Goal: Task Accomplishment & Management: Complete application form

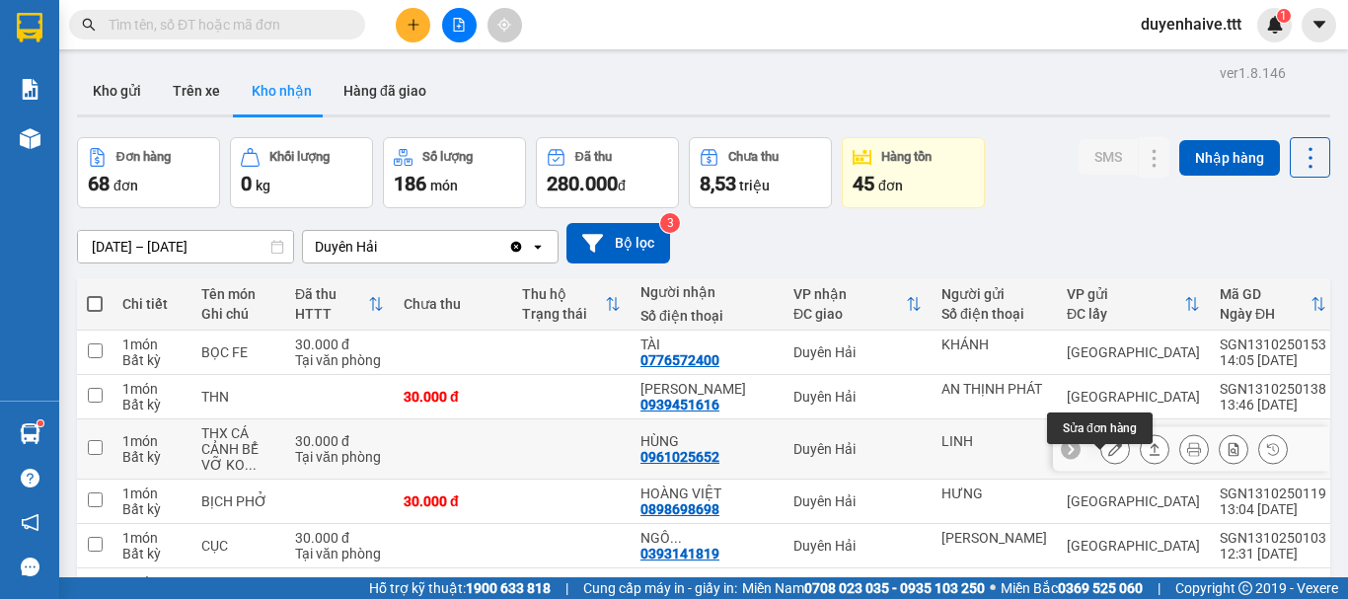
click at [1101, 467] on button at bounding box center [1115, 449] width 28 height 35
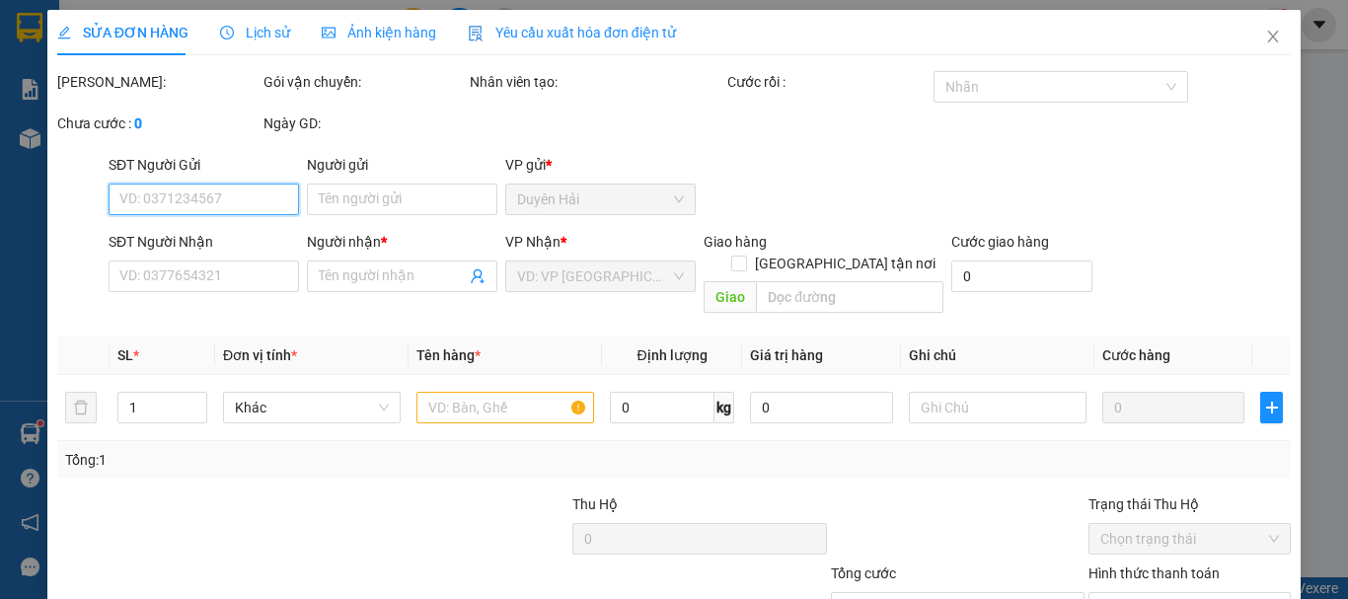
type input "LINH"
type input "0961025652"
type input "HÙNG"
type input "30.000"
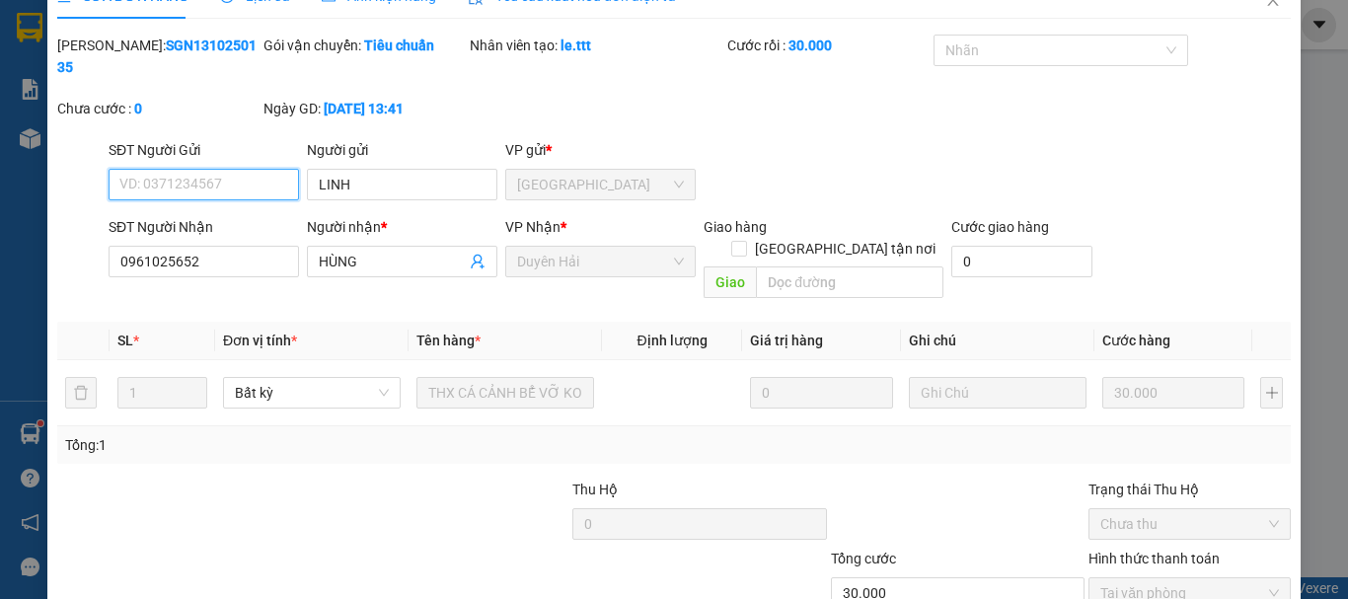
scroll to position [135, 0]
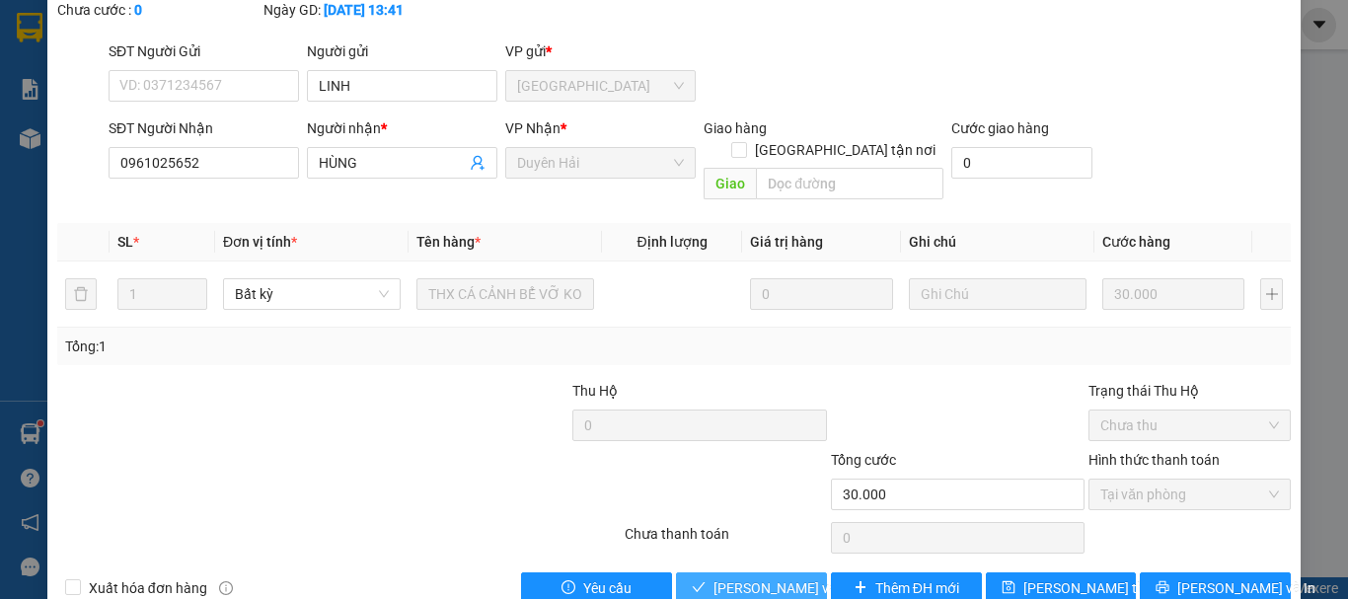
click at [753, 577] on span "[PERSON_NAME] và Giao hàng" at bounding box center [807, 588] width 189 height 22
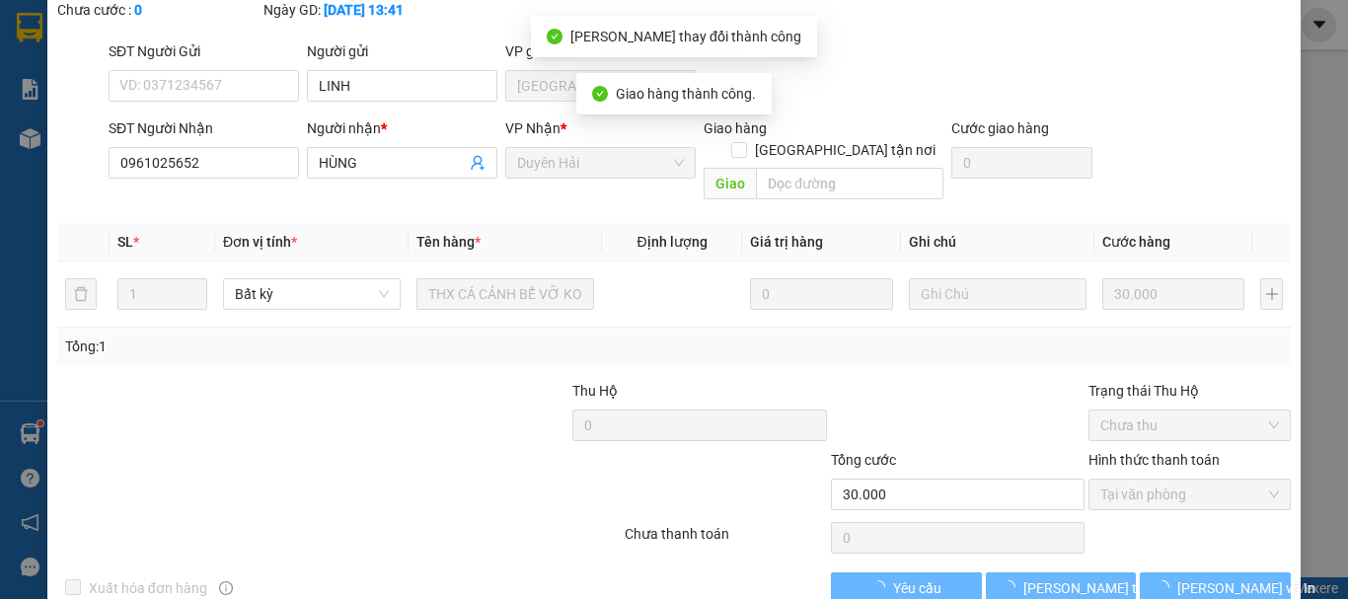
scroll to position [0, 0]
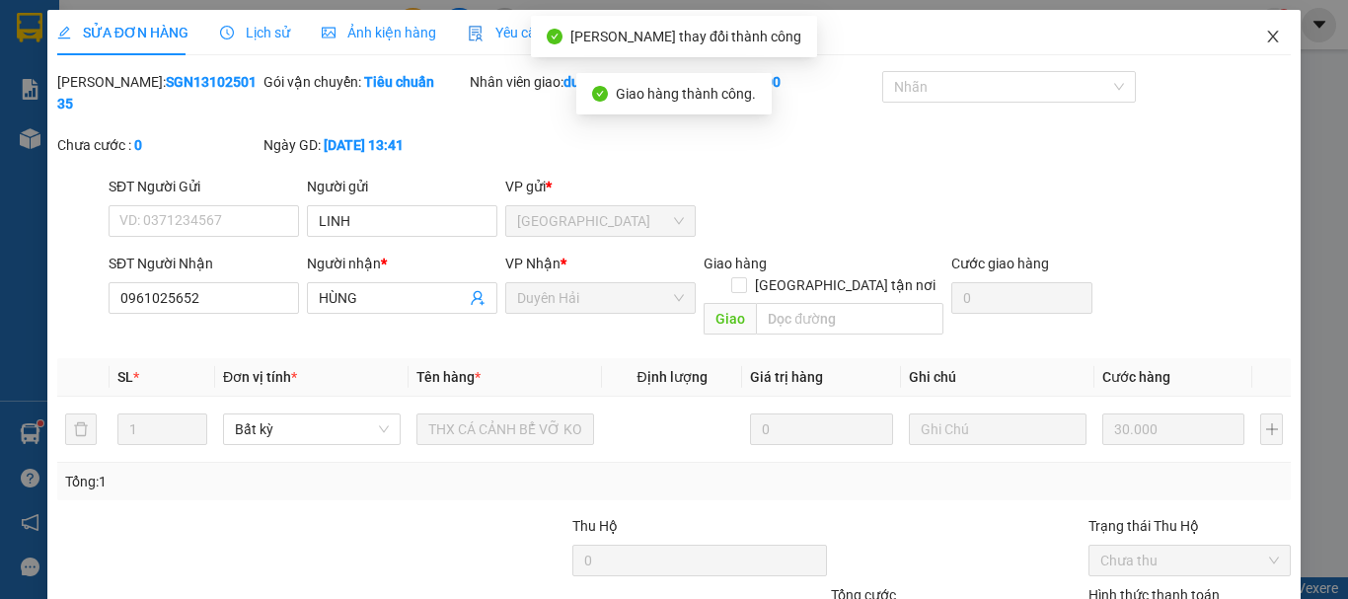
click at [1265, 38] on icon "close" at bounding box center [1273, 37] width 16 height 16
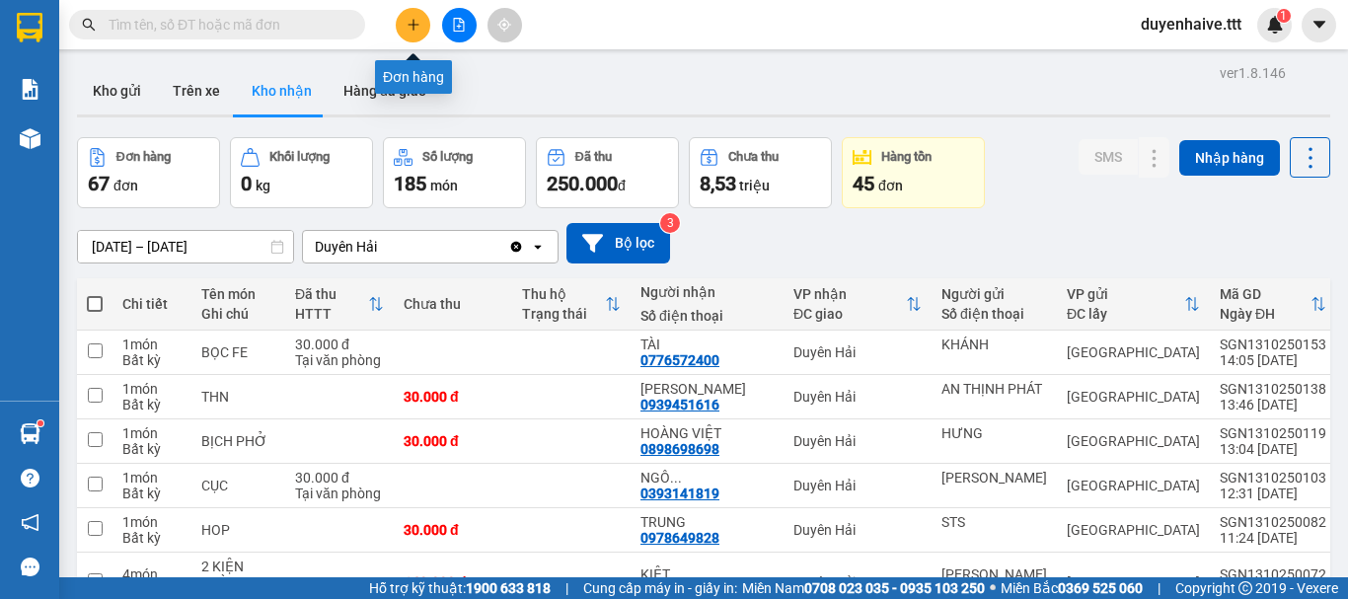
click at [406, 23] on icon "plus" at bounding box center [413, 25] width 14 height 14
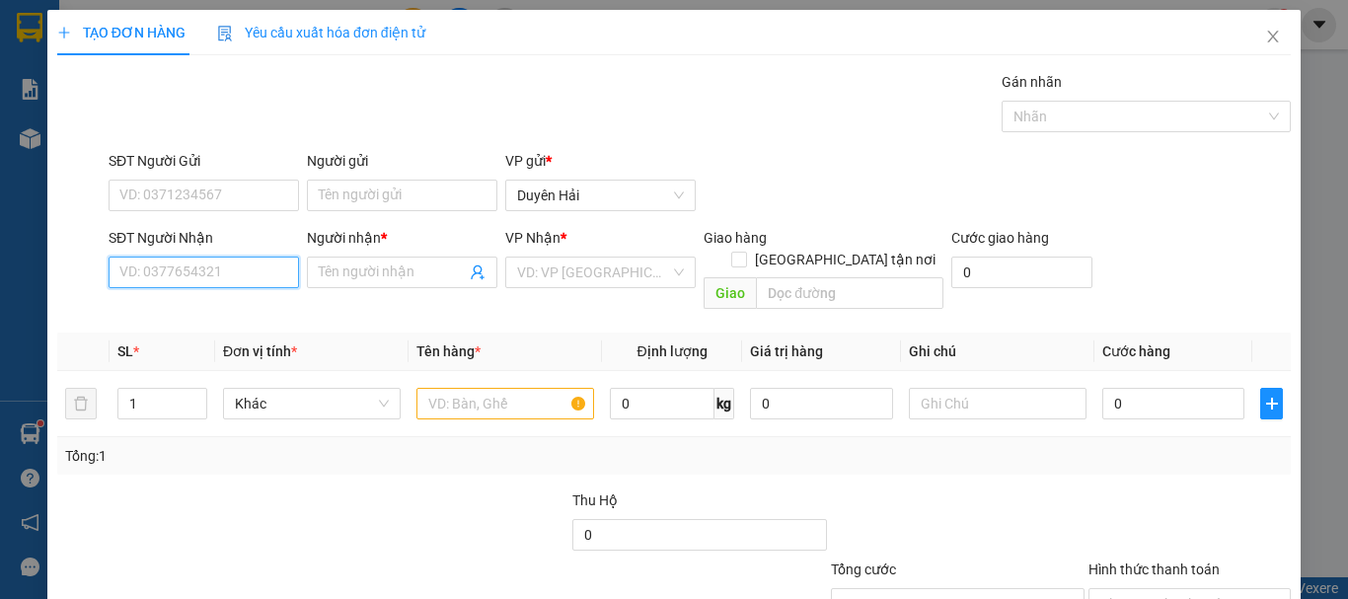
click at [219, 275] on input "SĐT Người Nhận" at bounding box center [204, 272] width 190 height 32
click at [201, 319] on div "0567431581 - GIÀU" at bounding box center [201, 312] width 165 height 22
type input "0567431581"
type input "GIÀU"
type input "0567431581"
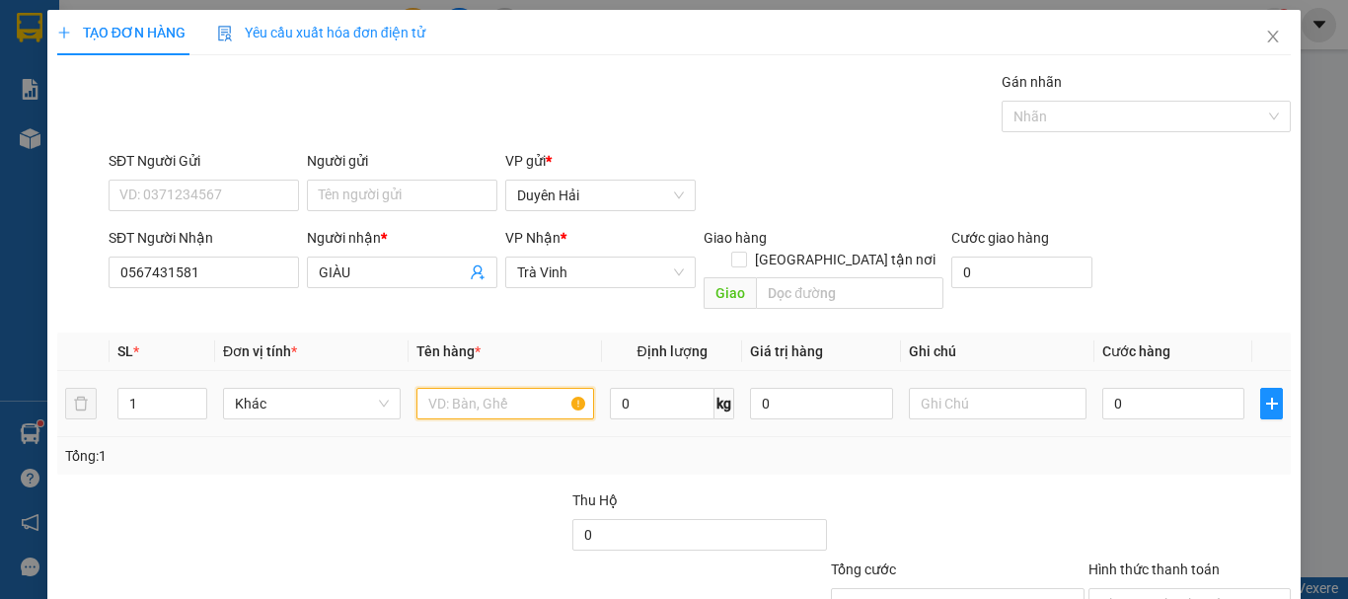
click at [516, 388] on input "text" at bounding box center [505, 404] width 178 height 32
type input "1 CUC"
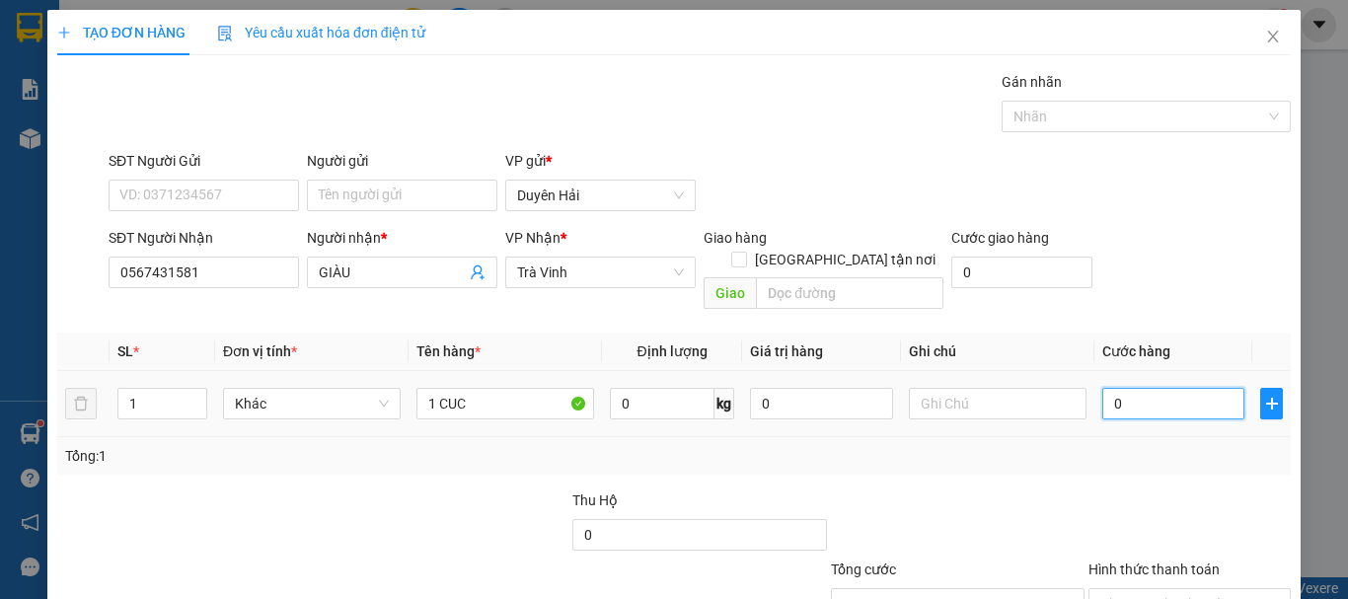
click at [1189, 388] on input "0" at bounding box center [1173, 404] width 142 height 32
type input "2"
type input "20"
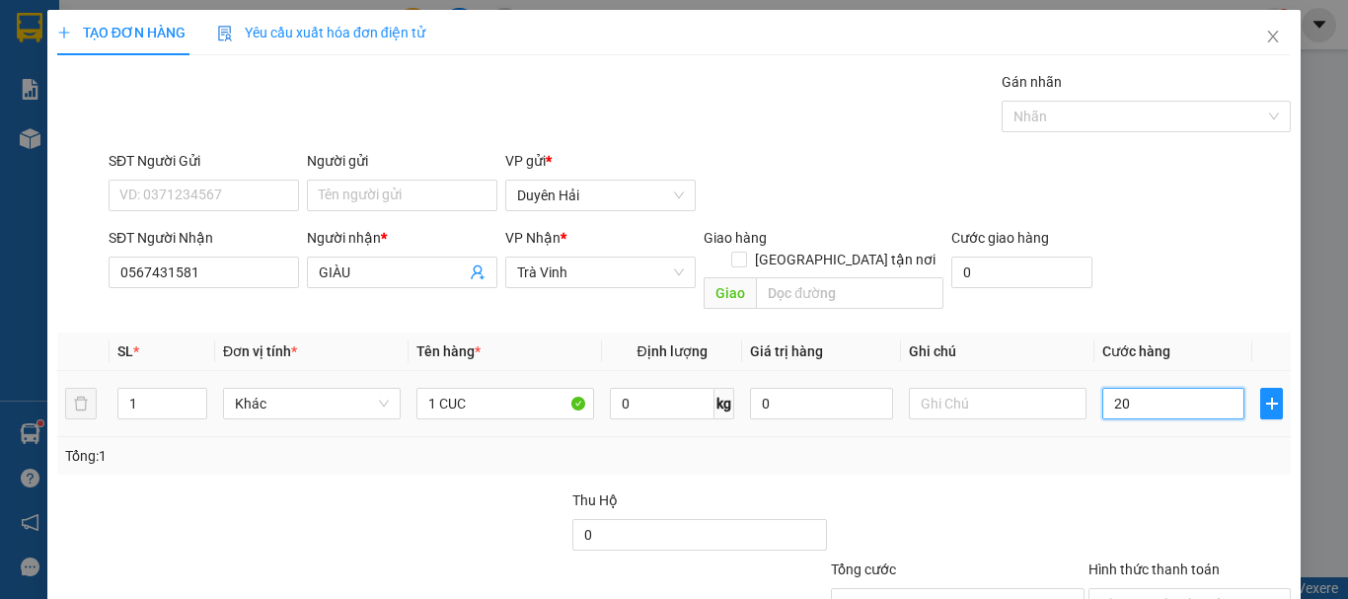
type input "20"
type input "20.000"
drag, startPoint x: 1158, startPoint y: 421, endPoint x: 1139, endPoint y: 440, distance: 26.5
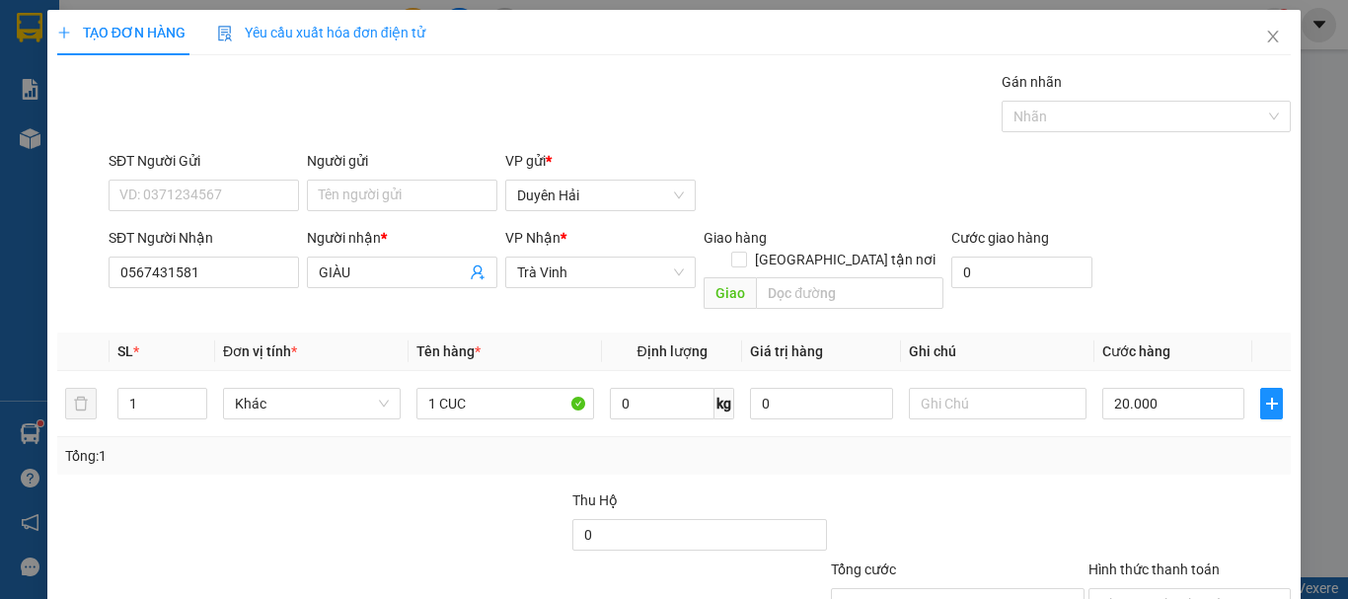
click at [1155, 437] on div "Tổng: 1" at bounding box center [673, 455] width 1233 height 37
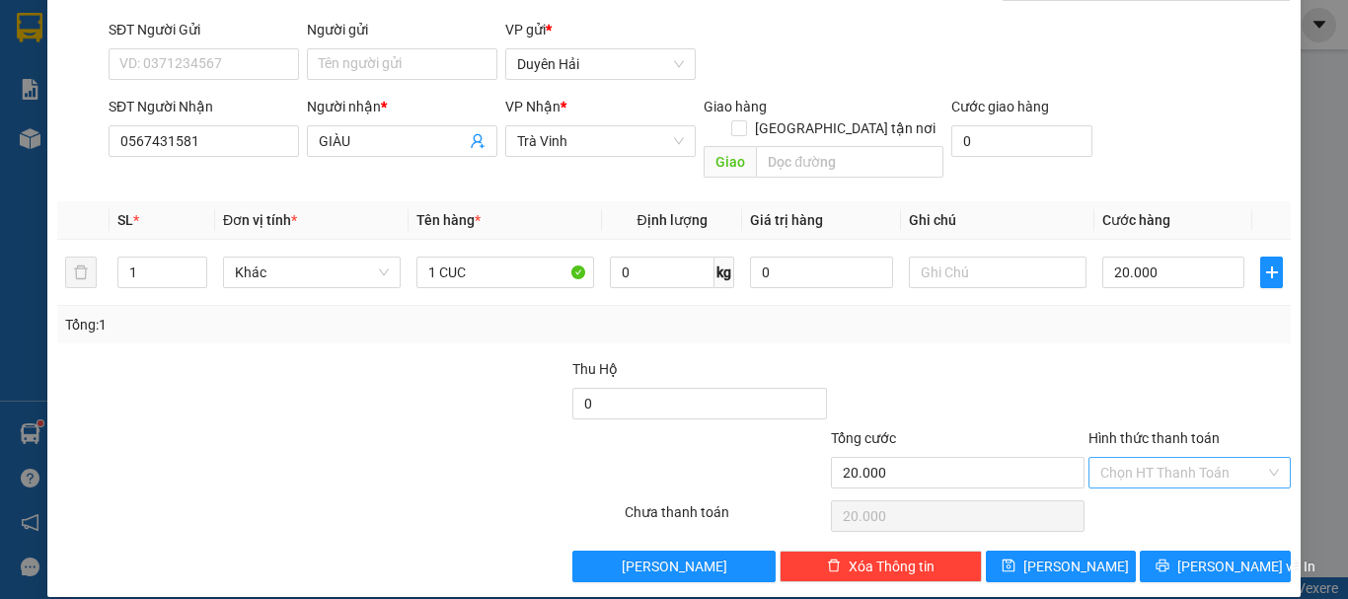
click at [1147, 458] on input "Hình thức thanh toán" at bounding box center [1182, 473] width 165 height 30
click at [1144, 489] on div "Tại văn phòng" at bounding box center [1177, 490] width 177 height 22
type input "0"
click at [1189, 550] on button "[PERSON_NAME] và In" at bounding box center [1214, 566] width 151 height 32
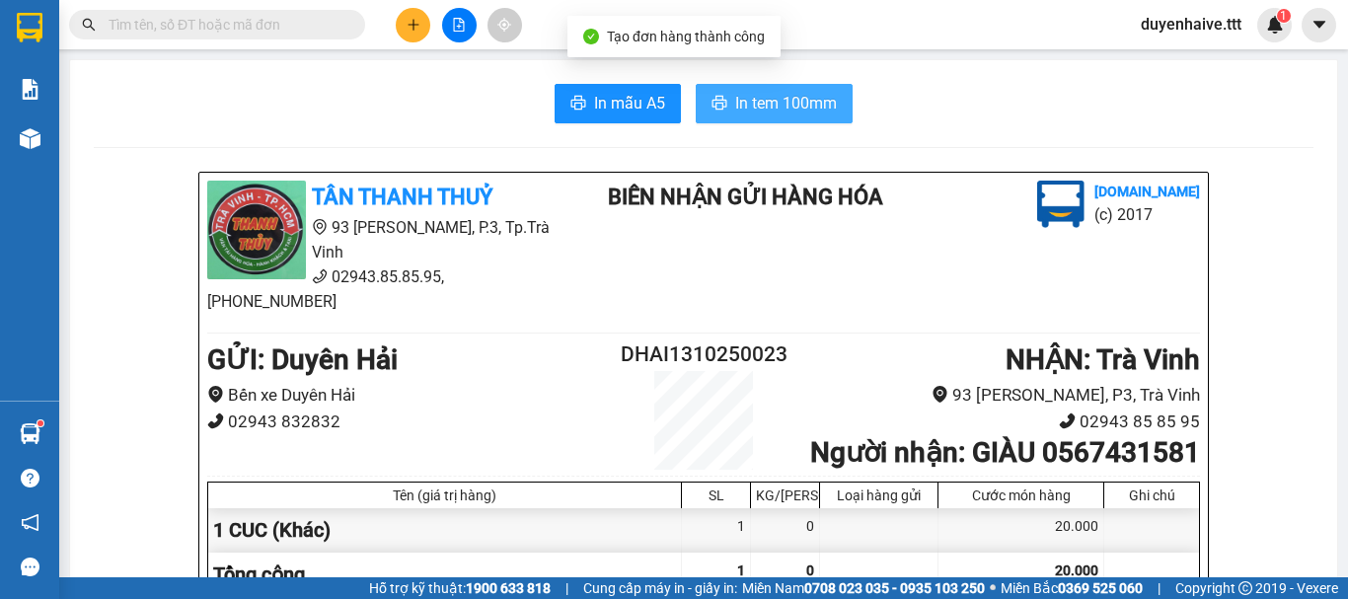
click at [749, 91] on span "In tem 100mm" at bounding box center [786, 103] width 102 height 25
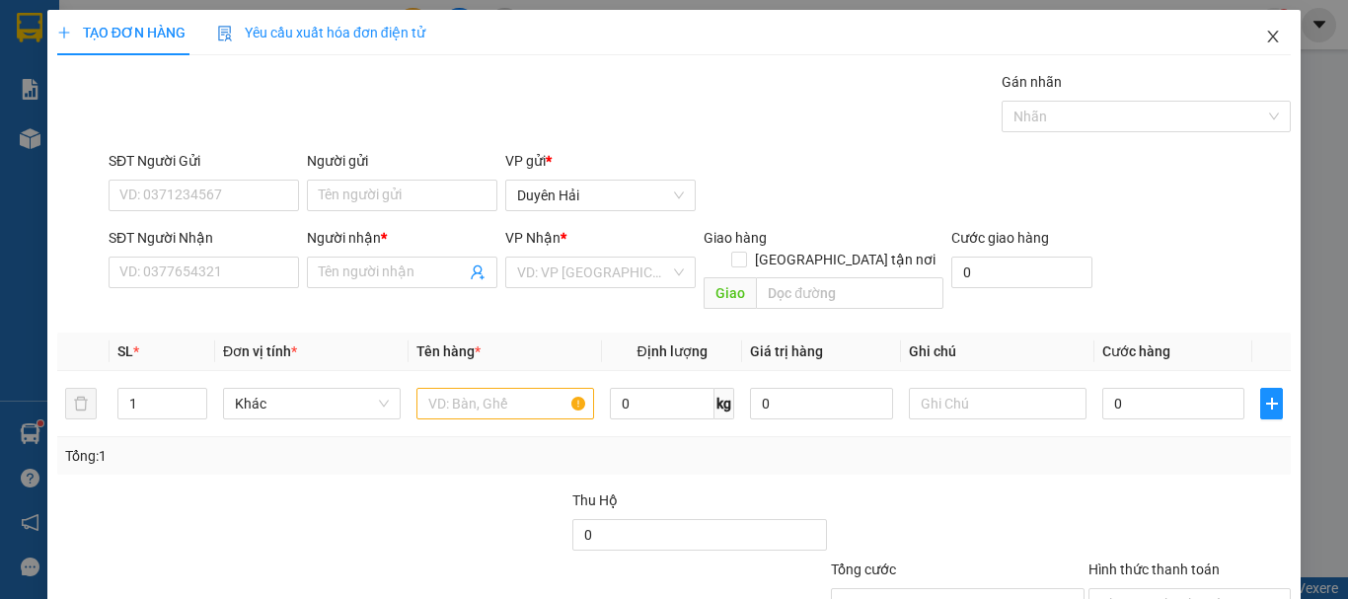
click at [1259, 23] on span "Close" at bounding box center [1272, 37] width 55 height 55
